Goal: Information Seeking & Learning: Learn about a topic

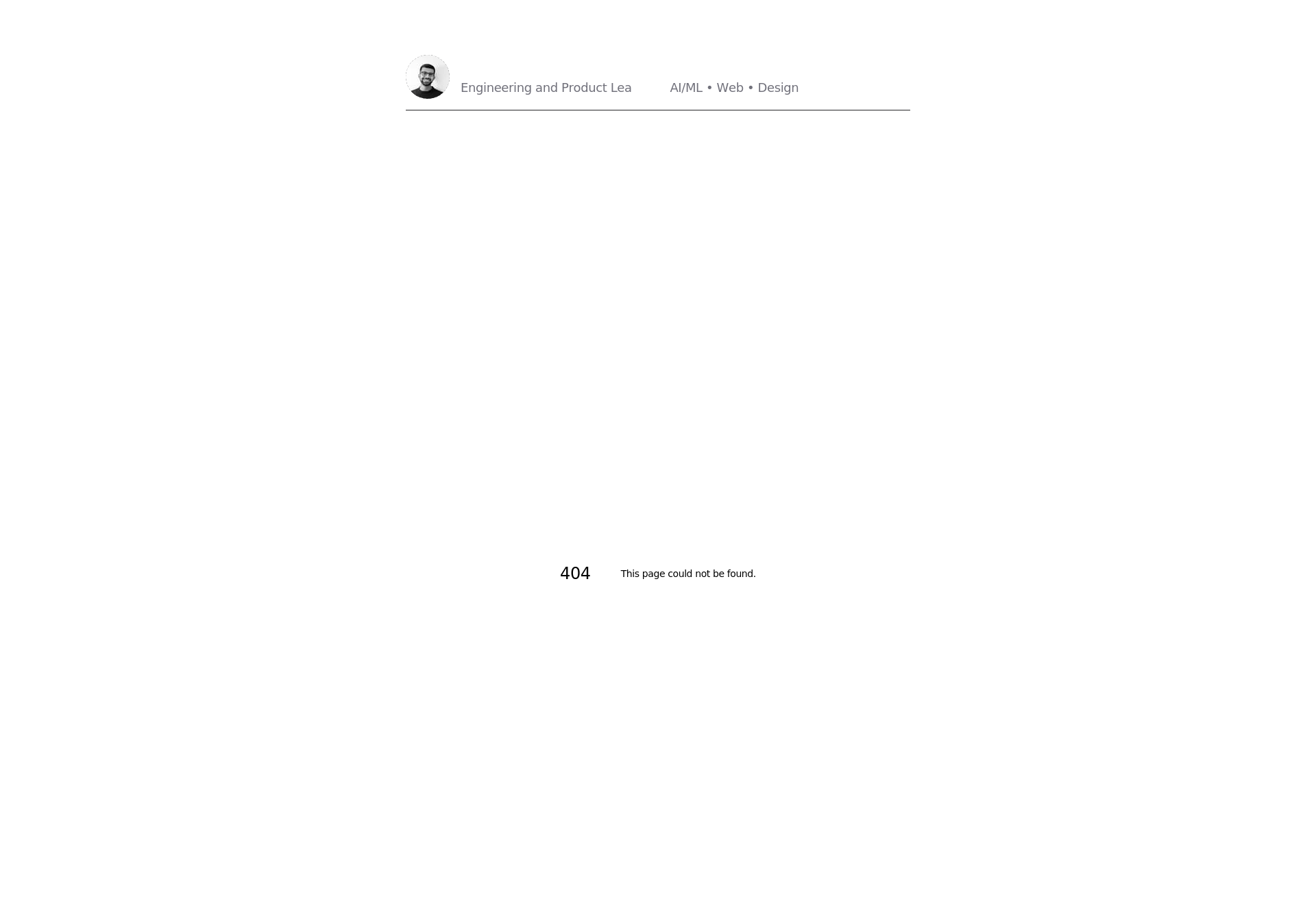
click at [457, 68] on div "Maitrik Patel Engineering and Product Leader | AI/ML • Web • Design E n g i n e…" at bounding box center [602, 77] width 393 height 44
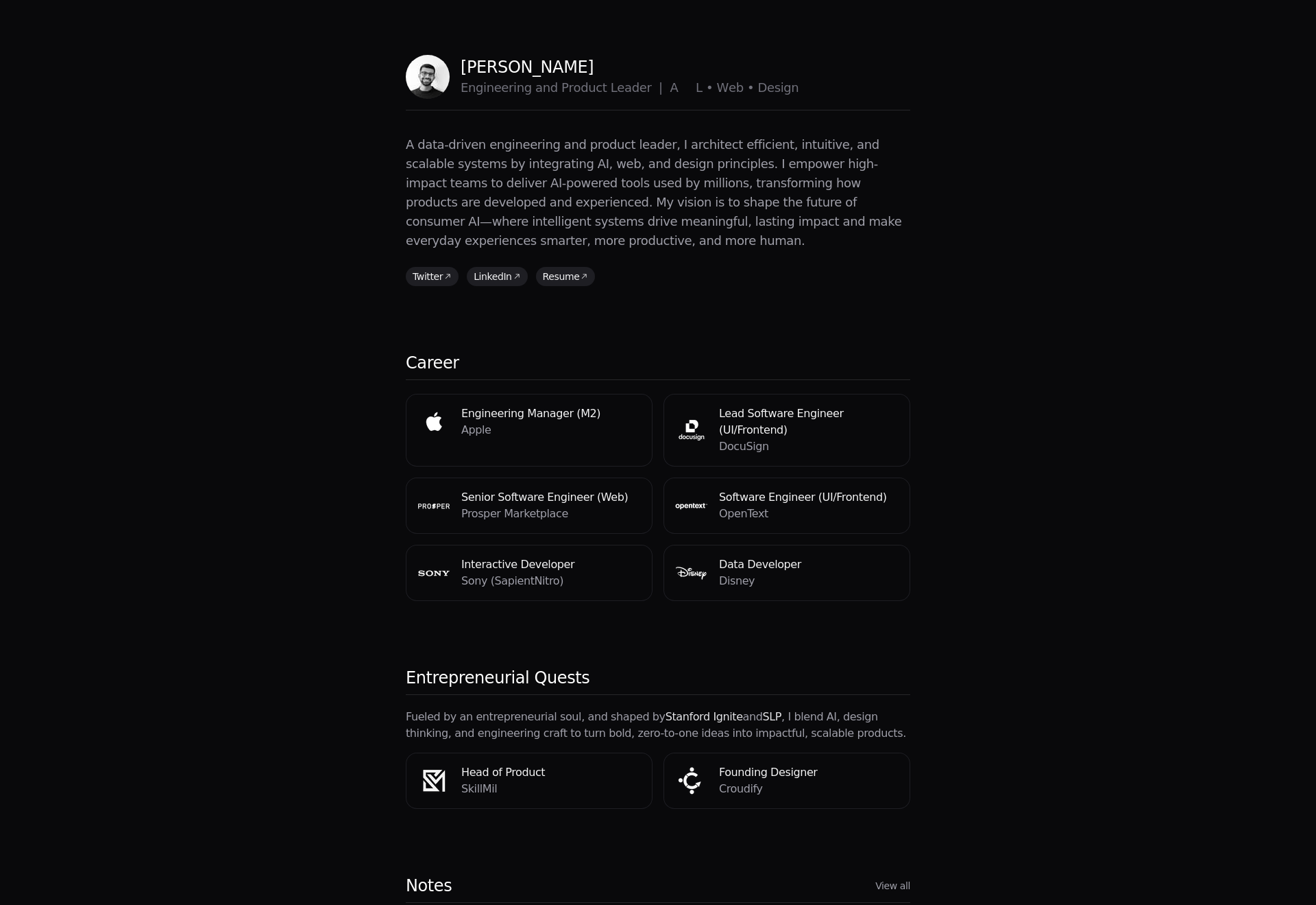
click at [457, 68] on div "Maitrik Patel Engineering and Product Leader | AI/ML • Web • Design E n g i n e…" at bounding box center [602, 77] width 393 height 44
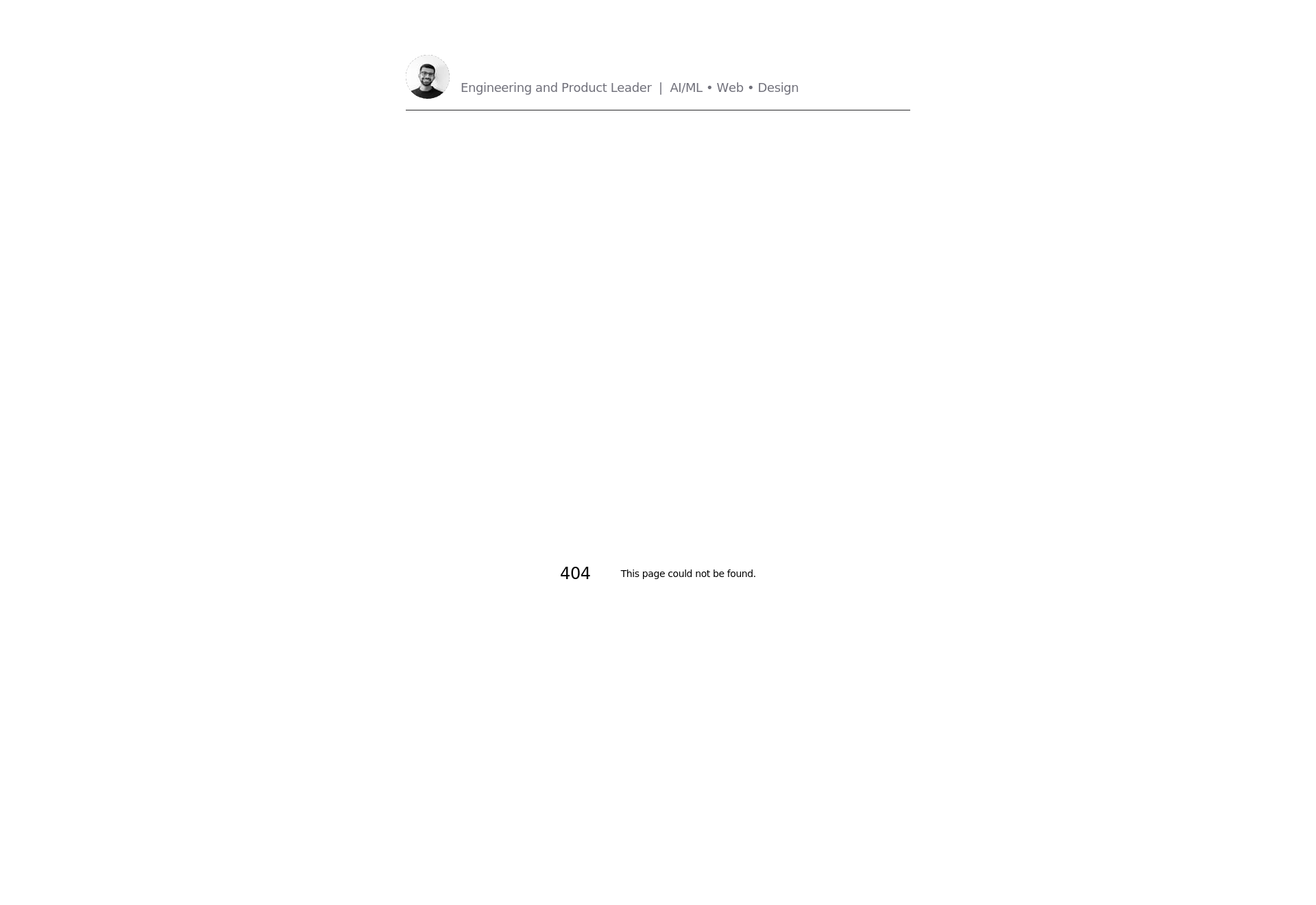
click at [522, 77] on p "[PERSON_NAME]" at bounding box center [629, 67] width 338 height 22
click at [476, 90] on span "g" at bounding box center [480, 87] width 8 height 19
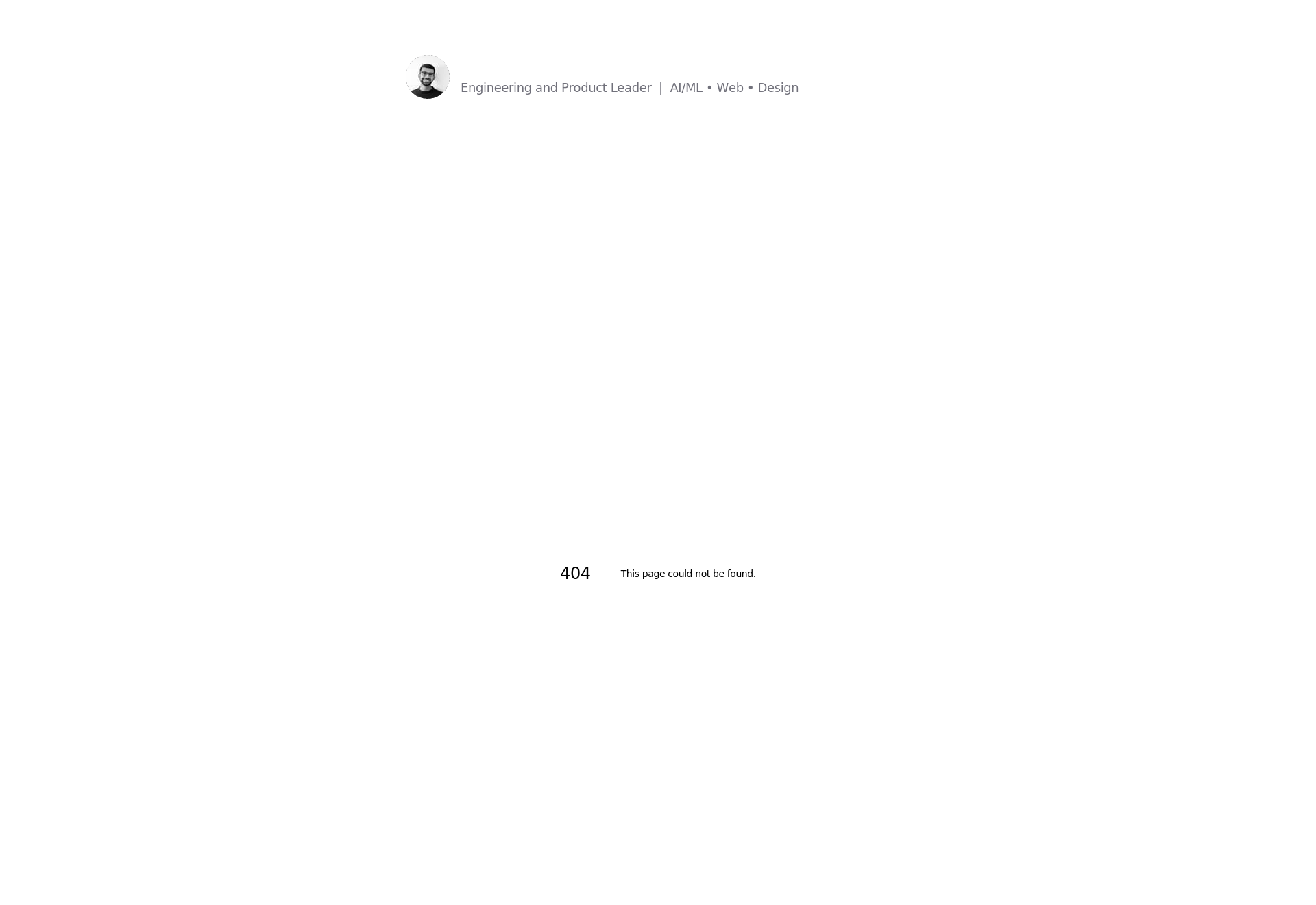
click at [409, 45] on div "Maitrik Patel Engineering and Product Leader | AI/ML • Web • Design E n g i n e…" at bounding box center [658, 566] width 526 height 1134
click at [432, 67] on img at bounding box center [428, 77] width 44 height 44
click at [511, 68] on p "[PERSON_NAME]" at bounding box center [629, 67] width 338 height 22
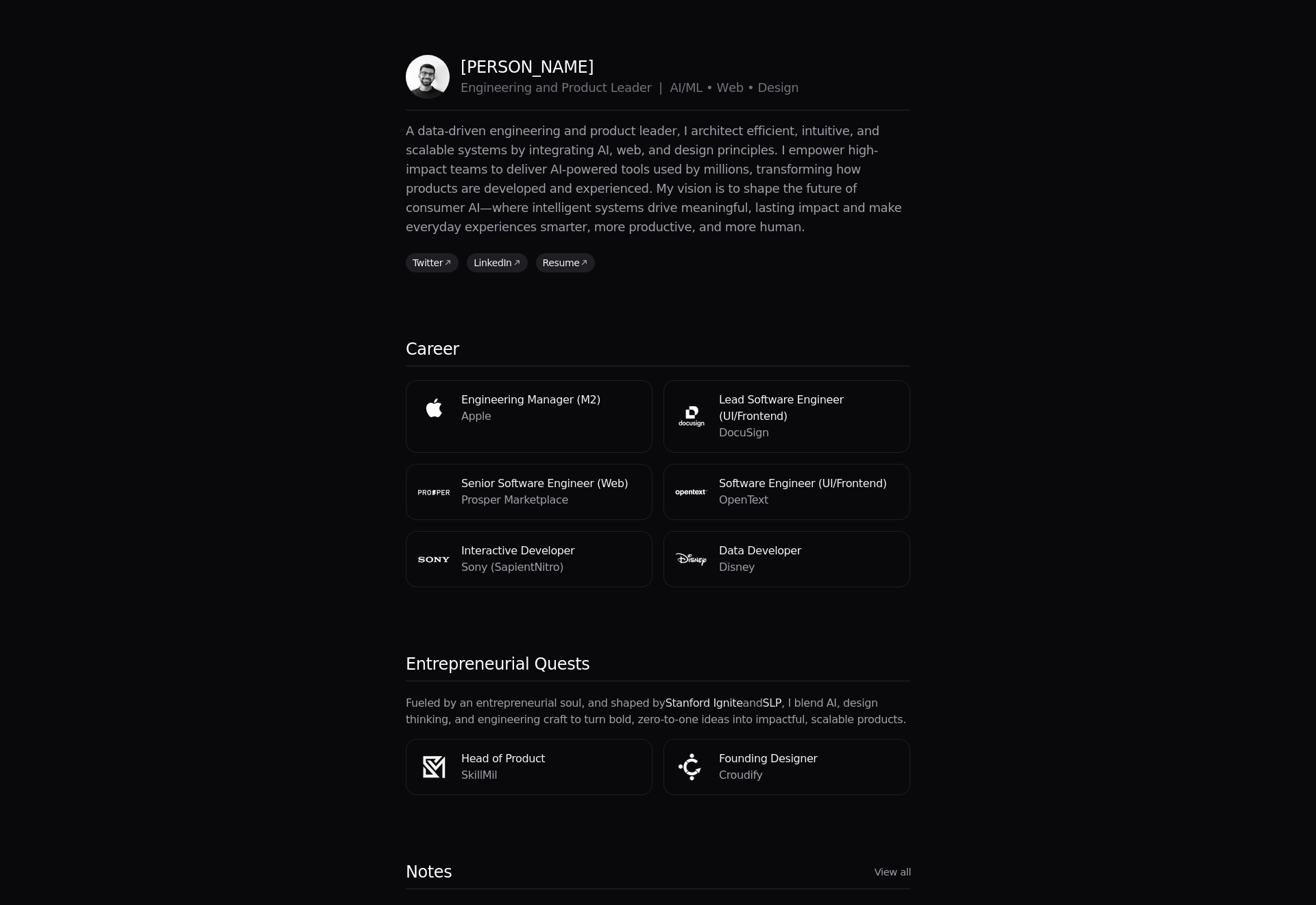
click at [895, 865] on link "View all" at bounding box center [892, 872] width 36 height 14
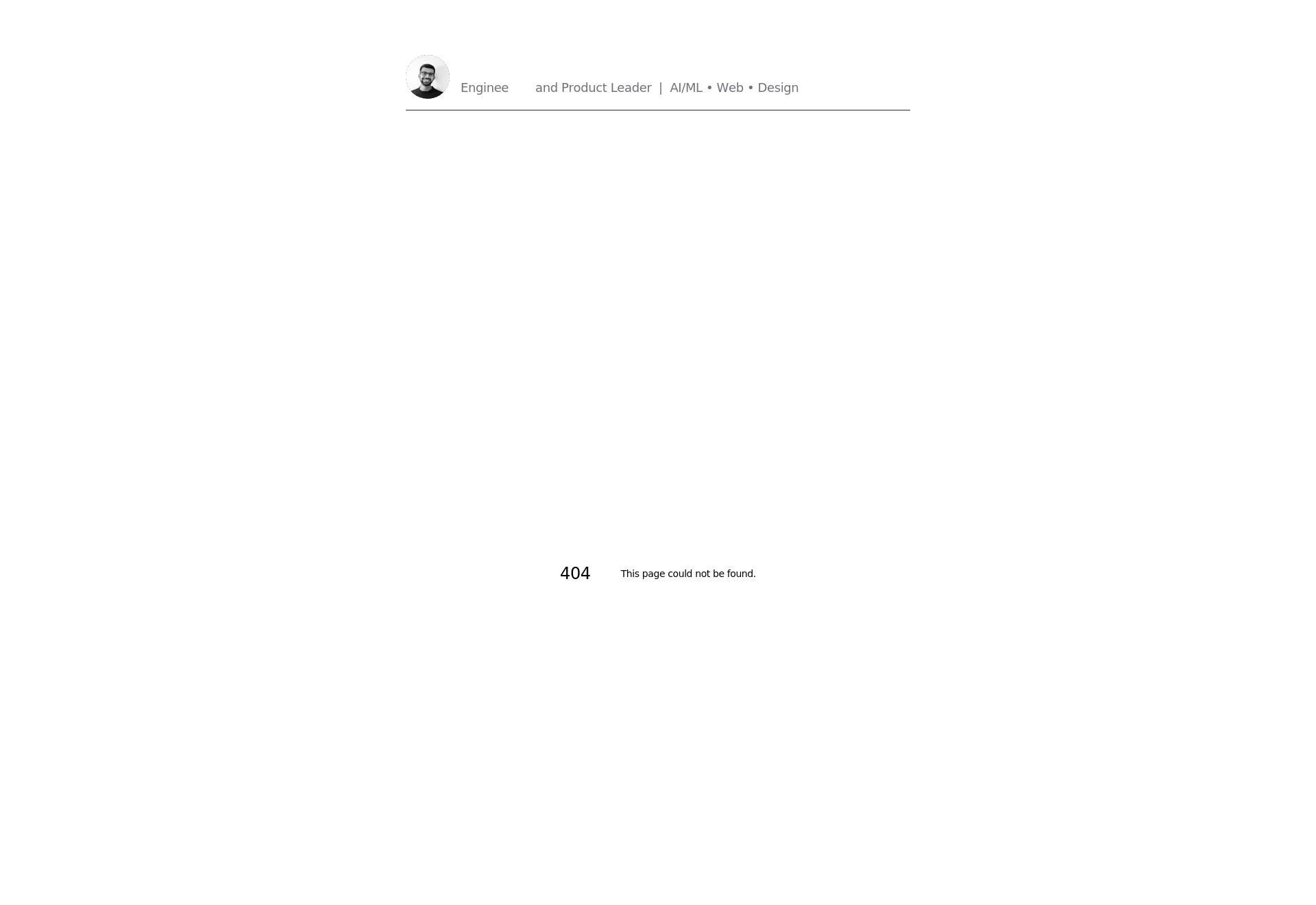
click at [494, 93] on span "e" at bounding box center [498, 87] width 8 height 19
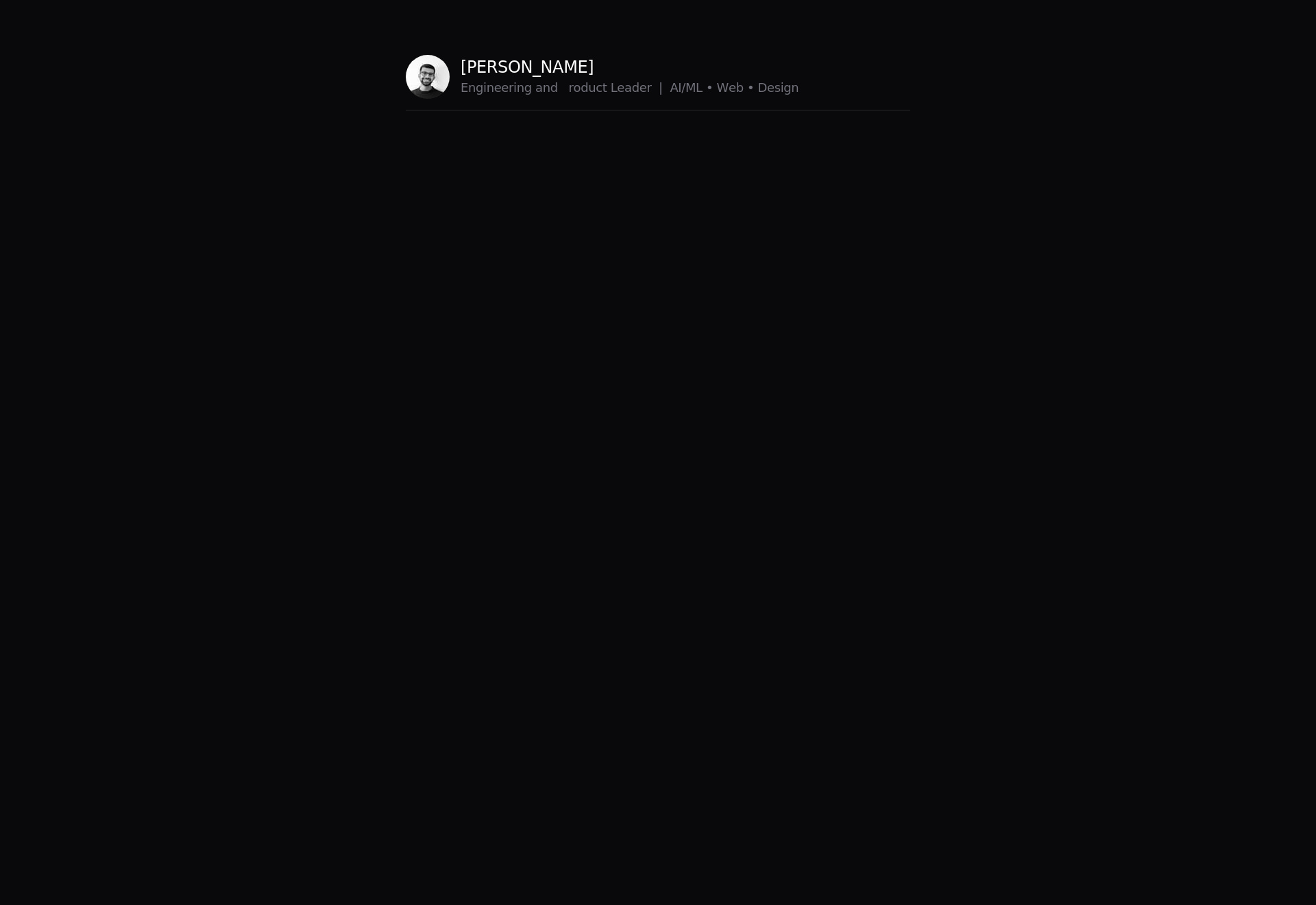
click at [494, 93] on span "e" at bounding box center [498, 87] width 8 height 19
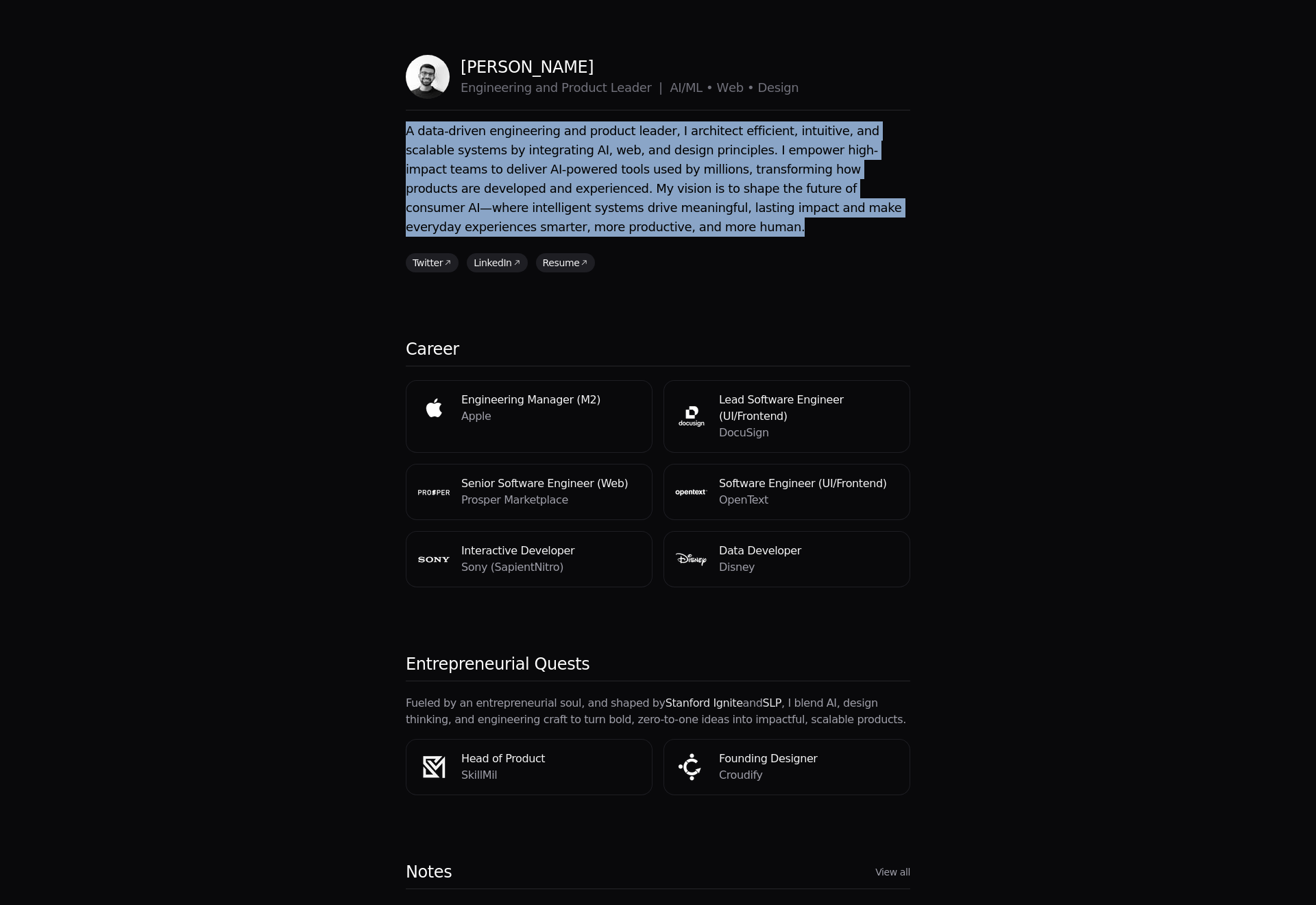
drag, startPoint x: 941, startPoint y: 216, endPoint x: 381, endPoint y: 123, distance: 567.7
click at [381, 123] on div "[PERSON_NAME] Engineering and Product Leader | AI/ML • Web • Design E n g i n e…" at bounding box center [658, 629] width 1316 height 1258
copy p "A data-driven engineering and product leader, I architect efficient, intuitive,…"
